Goal: Task Accomplishment & Management: Manage account settings

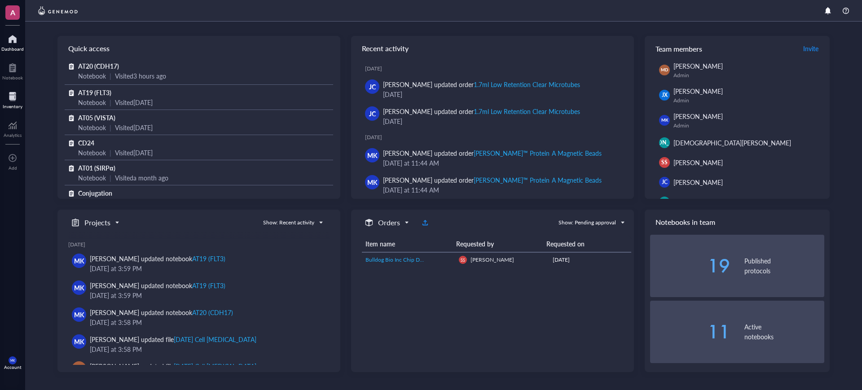
click at [19, 109] on div "Inventory" at bounding box center [13, 106] width 20 height 5
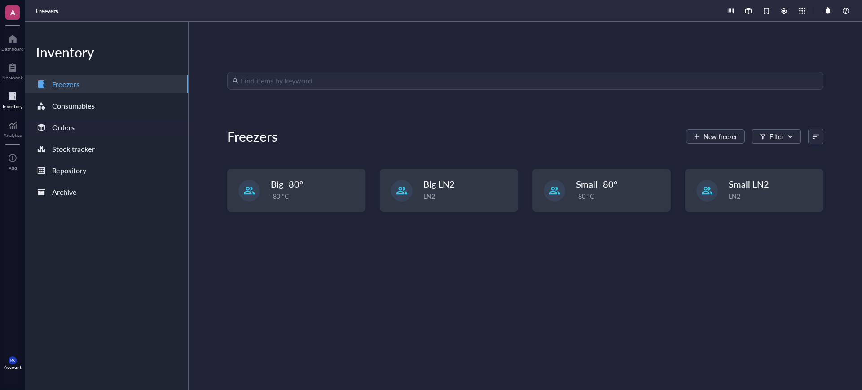
click at [50, 120] on div "Orders" at bounding box center [106, 127] width 163 height 18
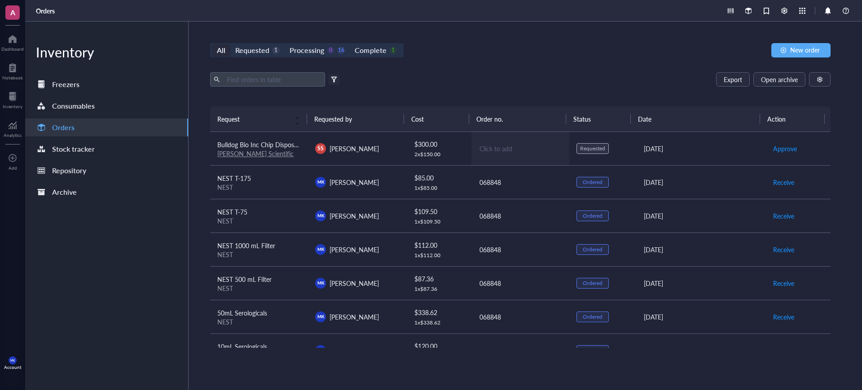
click at [539, 156] on td "Click to add" at bounding box center [520, 149] width 98 height 34
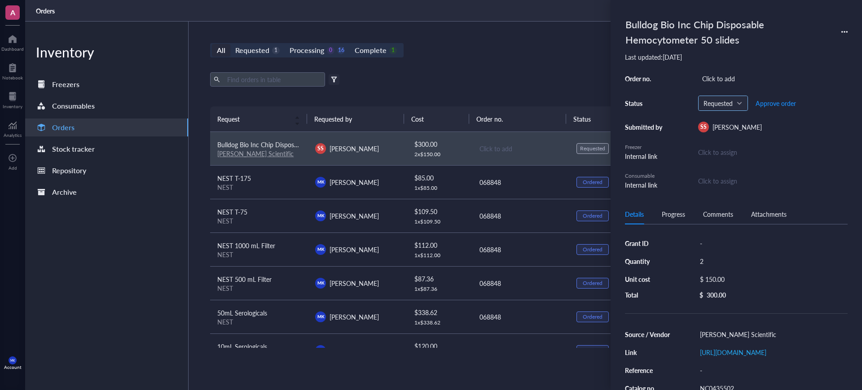
click at [723, 102] on span "Requested" at bounding box center [721, 103] width 37 height 8
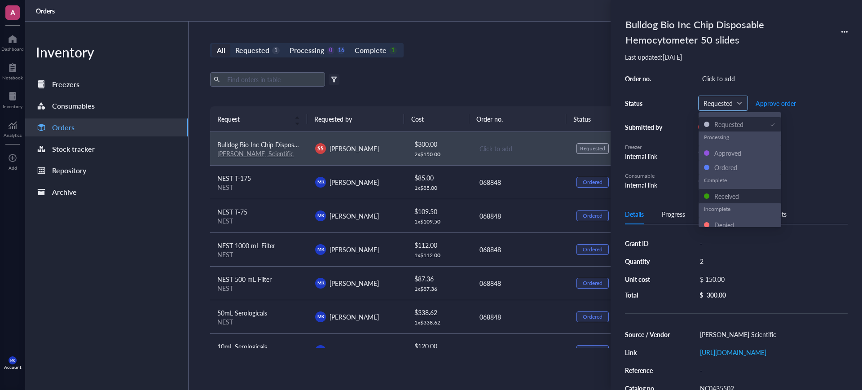
scroll to position [14, 0]
click at [727, 222] on div "Denied" at bounding box center [724, 220] width 20 height 10
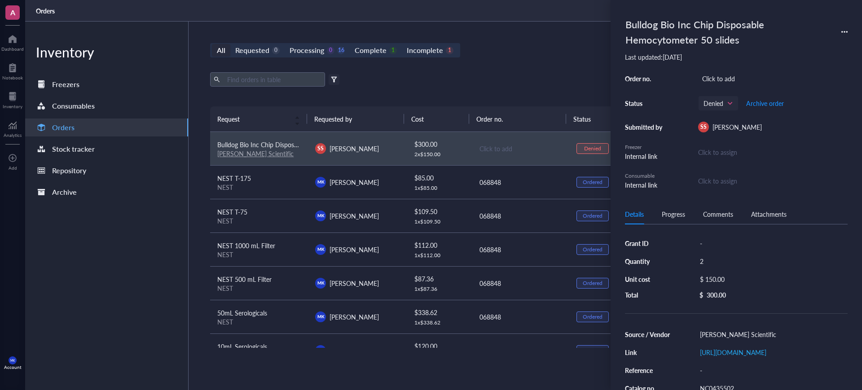
click at [846, 37] on div "Bulldog Bio Inc Chip Disposable Hemocytometer 50 slides" at bounding box center [736, 31] width 223 height 35
click at [775, 103] on span "Archive order" at bounding box center [765, 103] width 38 height 7
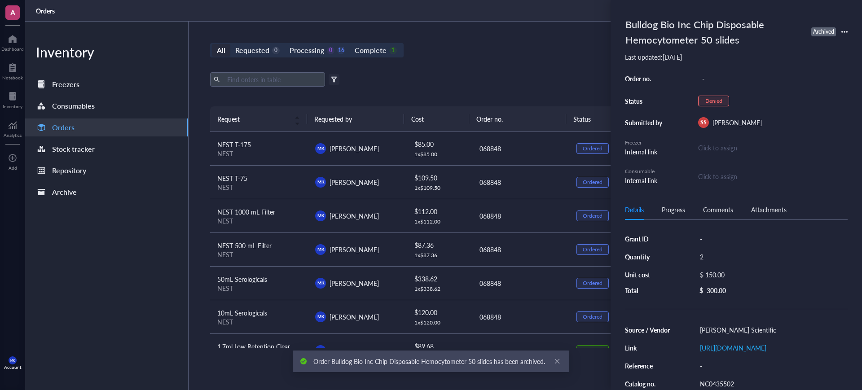
click at [549, 91] on div "Export Open archive Filter by: Requester Requested on Source / Vendor Last upda…" at bounding box center [520, 89] width 620 height 34
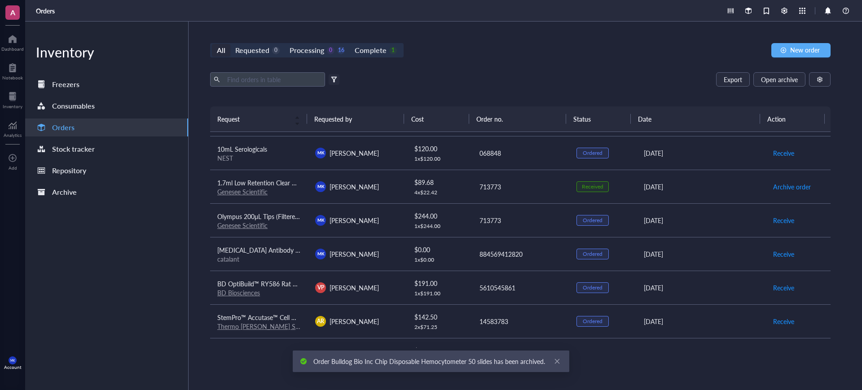
scroll to position [168, 0]
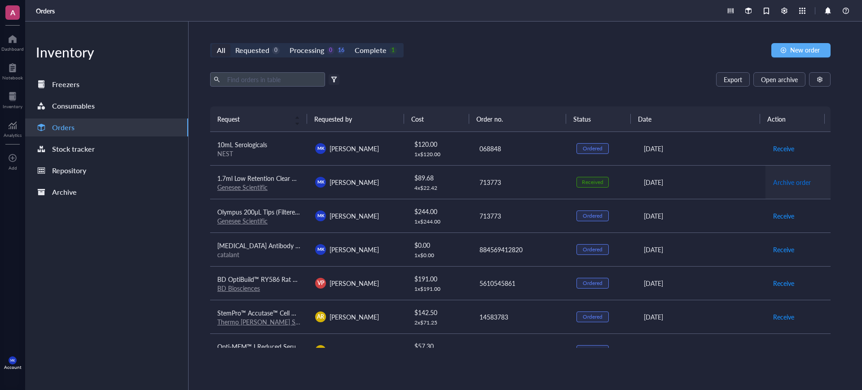
click at [782, 181] on span "Archive order" at bounding box center [792, 182] width 38 height 10
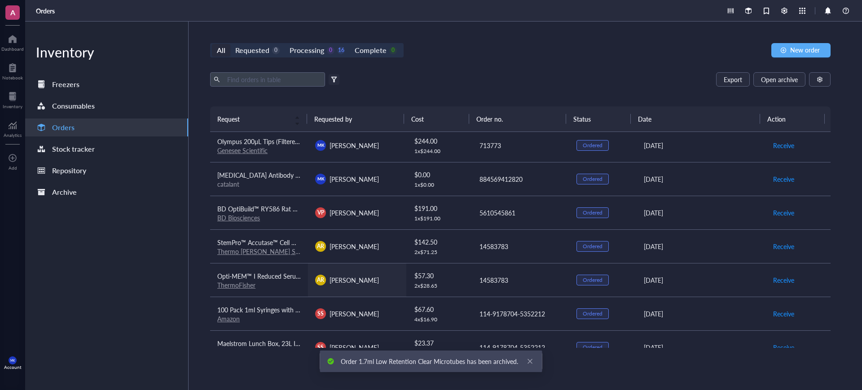
scroll to position [224, 0]
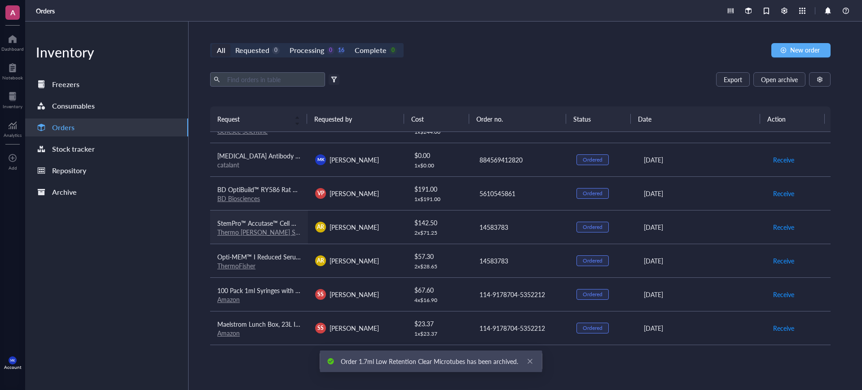
click at [276, 231] on link "Thermo [PERSON_NAME] Scientific" at bounding box center [267, 232] width 100 height 9
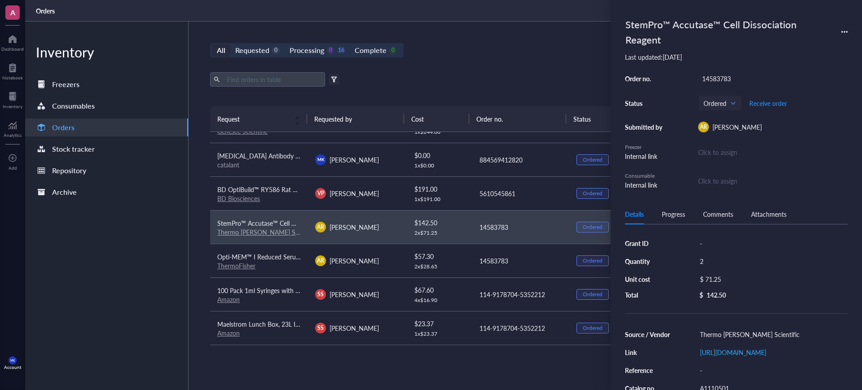
click at [159, 265] on div "Inventory Freezers Consumables Orders Stock tracker Repository Archive" at bounding box center [106, 206] width 163 height 368
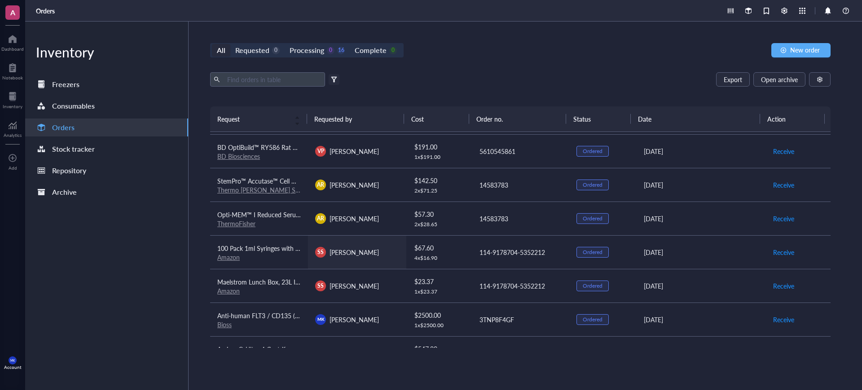
scroll to position [210, 0]
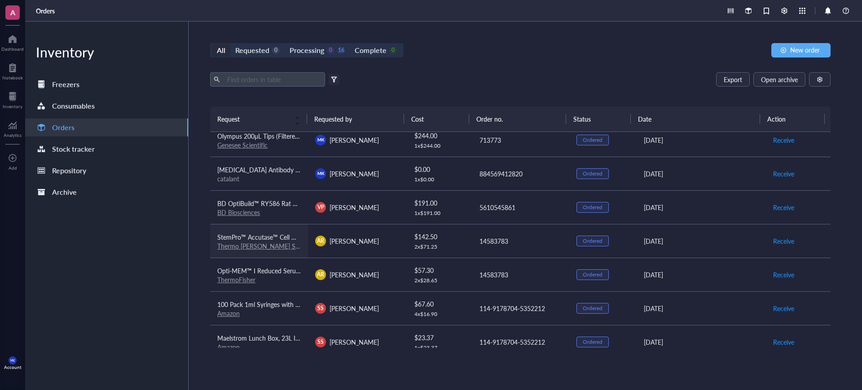
click at [247, 247] on link "Thermo [PERSON_NAME] Scientific" at bounding box center [267, 245] width 100 height 9
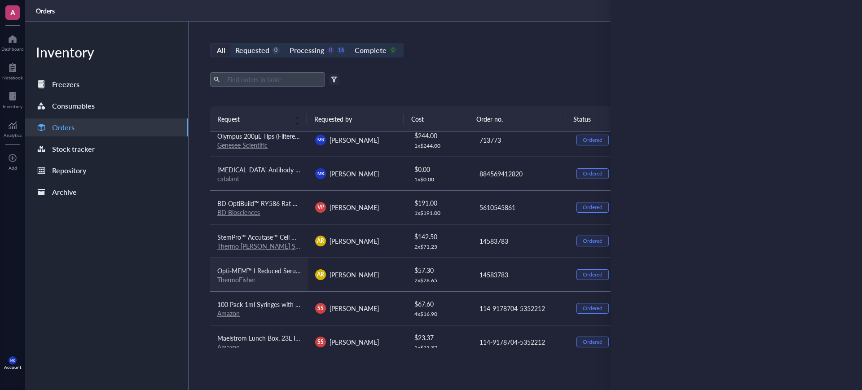
click at [241, 277] on link "ThermoFisher" at bounding box center [236, 279] width 38 height 9
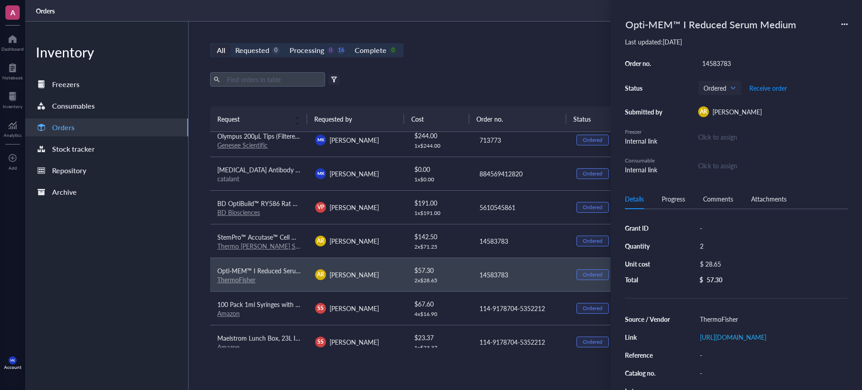
click at [706, 66] on div "14583783" at bounding box center [772, 63] width 149 height 13
click at [706, 66] on input "14583783" at bounding box center [716, 63] width 36 height 12
click at [705, 66] on input "14583783" at bounding box center [716, 63] width 36 height 12
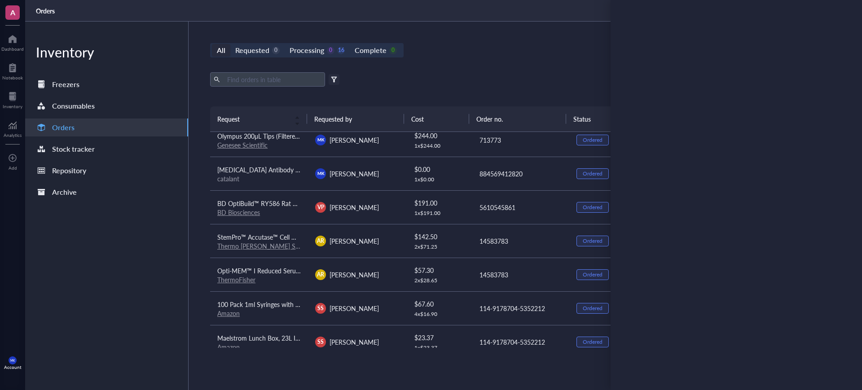
click at [503, 61] on div "All Requested 0 Processing 0 16 Complete 0 New order Export Open archive Filter…" at bounding box center [519, 206] width 663 height 368
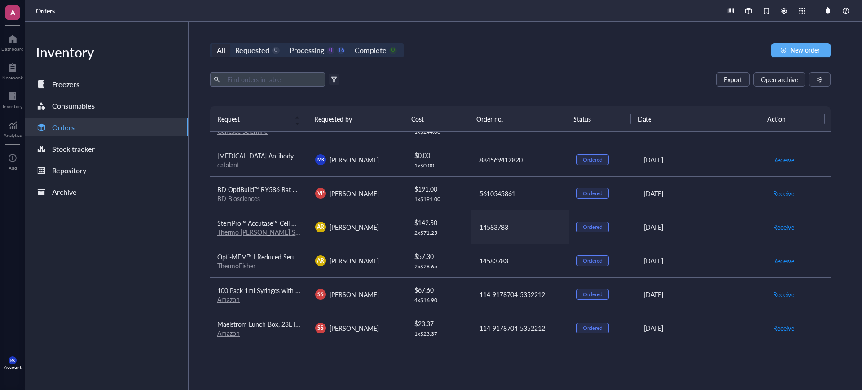
scroll to position [280, 0]
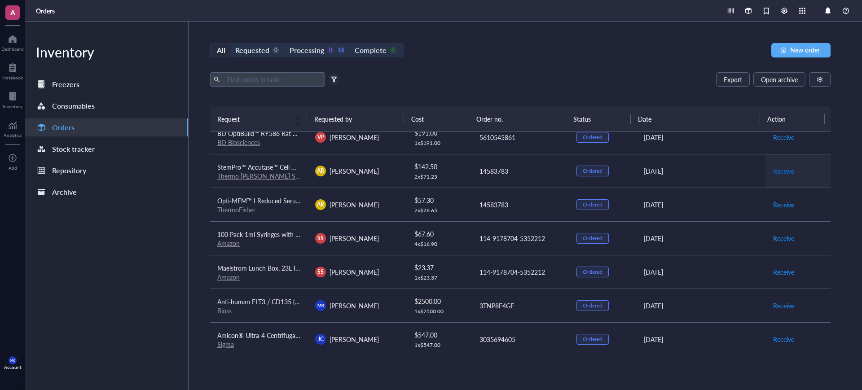
click at [779, 175] on span "Receive" at bounding box center [783, 171] width 21 height 10
click at [778, 204] on span "Receive" at bounding box center [783, 205] width 21 height 10
click at [780, 170] on span "Archive order" at bounding box center [792, 171] width 38 height 10
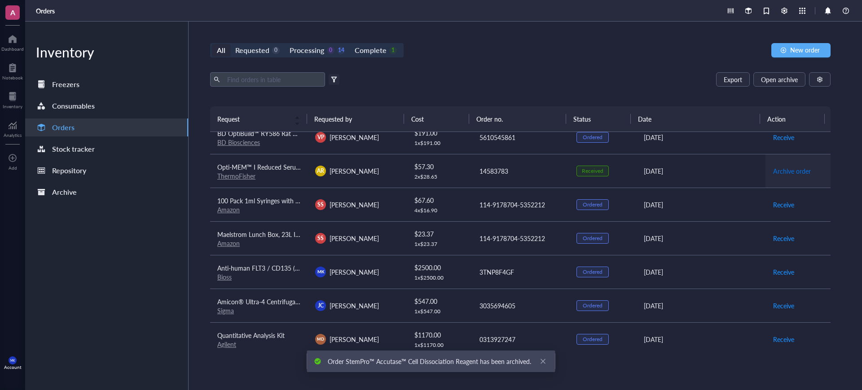
click at [779, 172] on span "Archive order" at bounding box center [792, 171] width 38 height 10
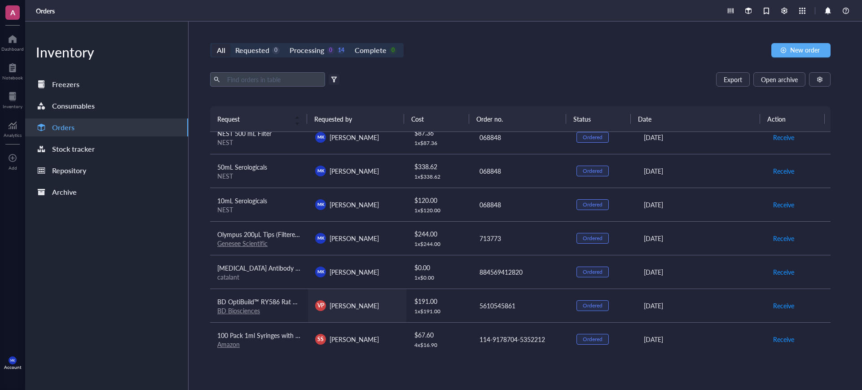
scroll to position [56, 0]
